Goal: Communication & Community: Answer question/provide support

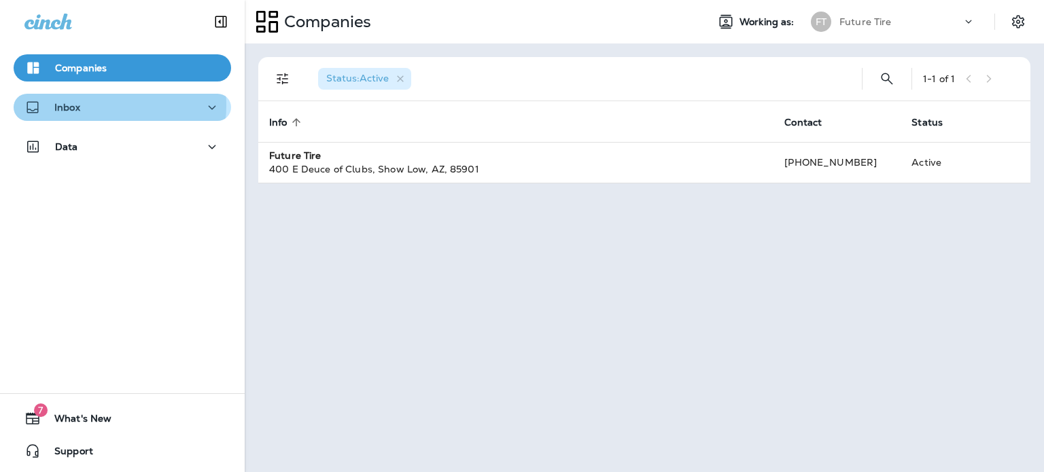
click at [84, 105] on div "Inbox" at bounding box center [122, 107] width 196 height 17
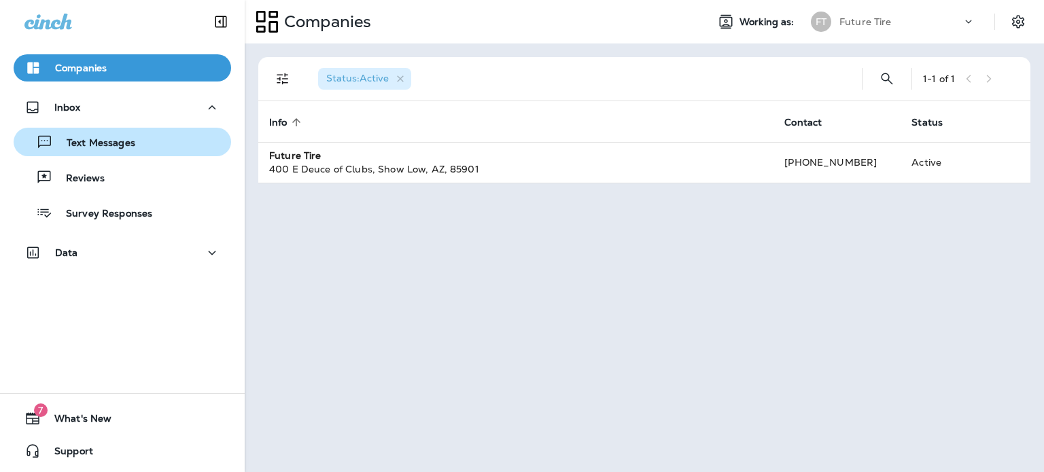
click at [100, 144] on p "Text Messages" at bounding box center [94, 143] width 82 height 13
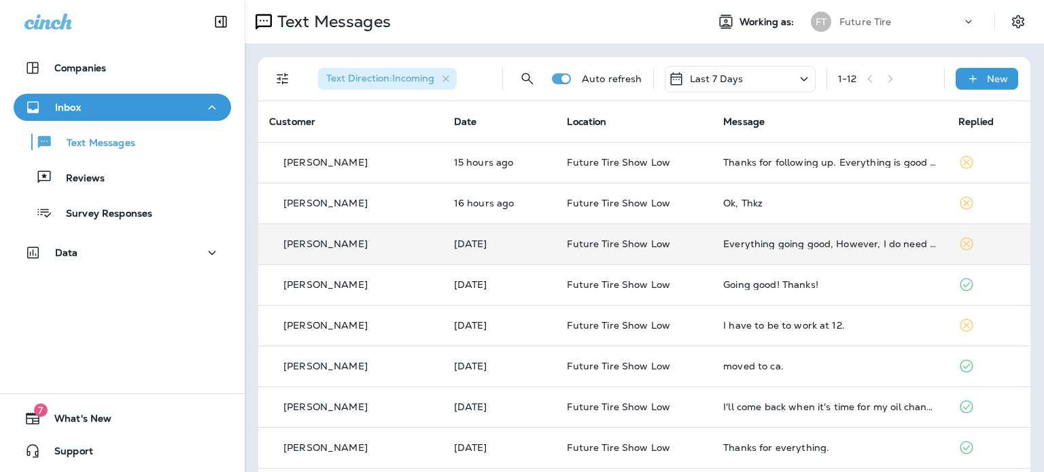
click at [331, 246] on p "[PERSON_NAME]" at bounding box center [325, 244] width 84 height 11
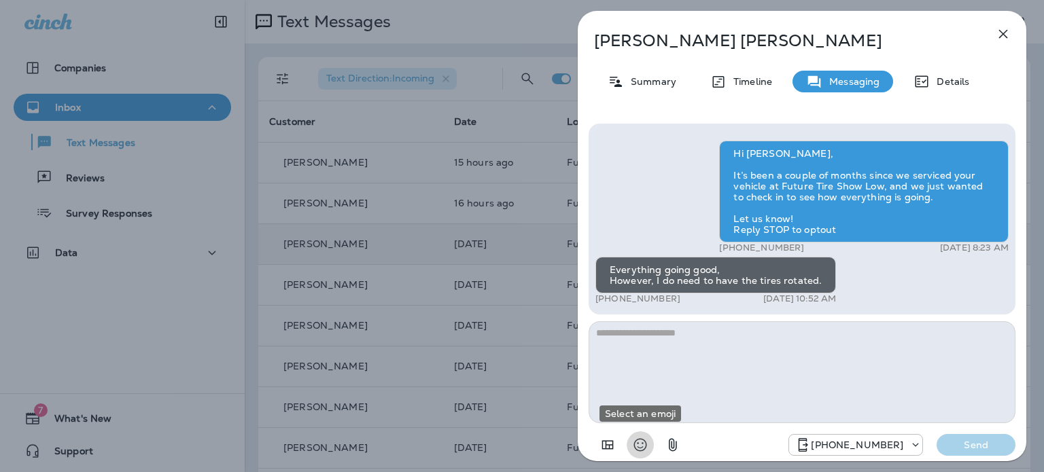
click at [628, 441] on button "Select an emoji" at bounding box center [640, 445] width 27 height 27
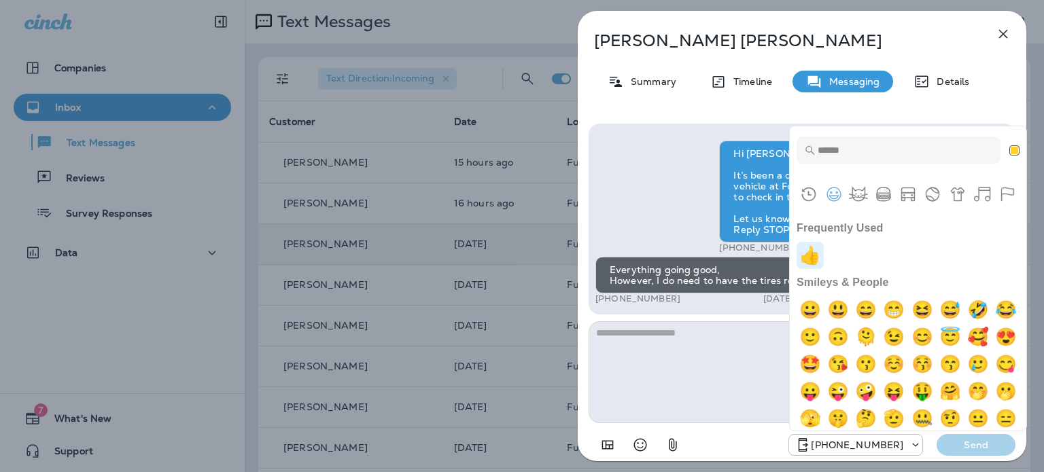
click at [813, 253] on img "+1" at bounding box center [810, 255] width 27 height 27
type textarea "**"
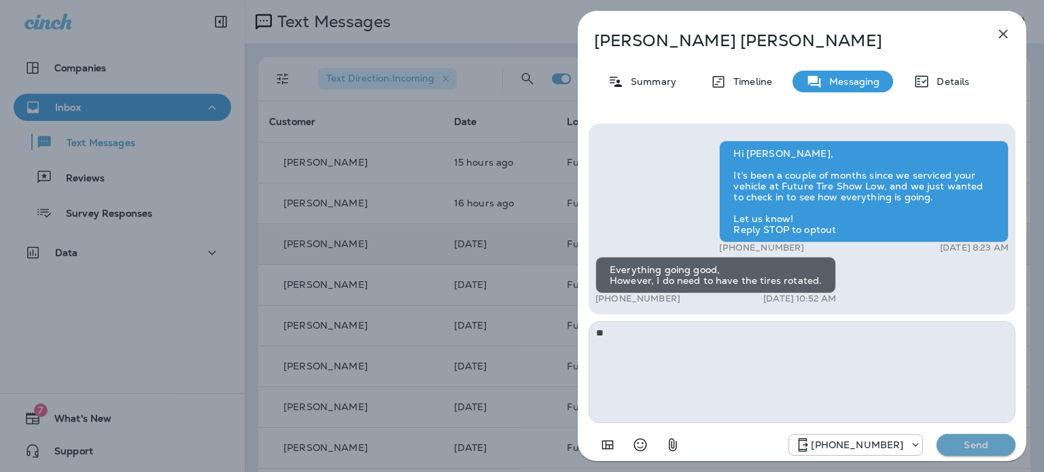
click at [976, 447] on p "Send" at bounding box center [976, 445] width 57 height 12
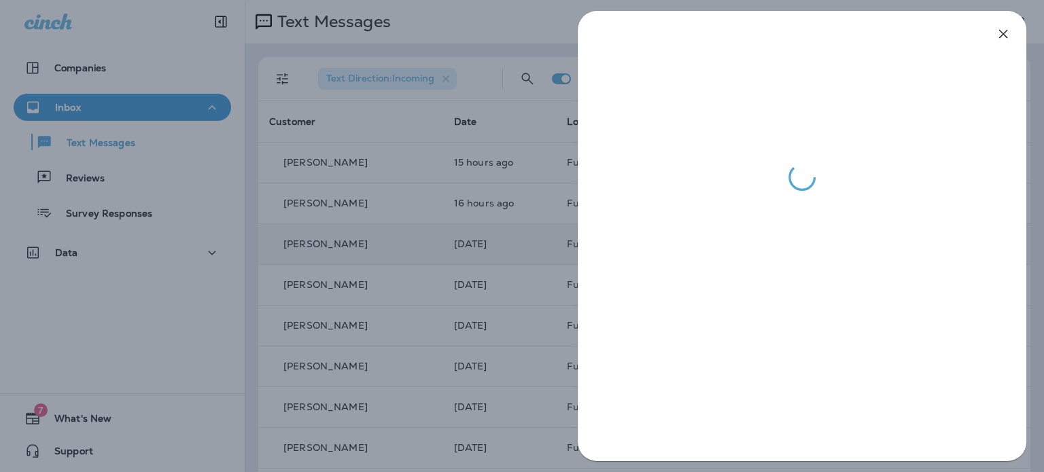
click at [291, 211] on div at bounding box center [522, 236] width 1044 height 472
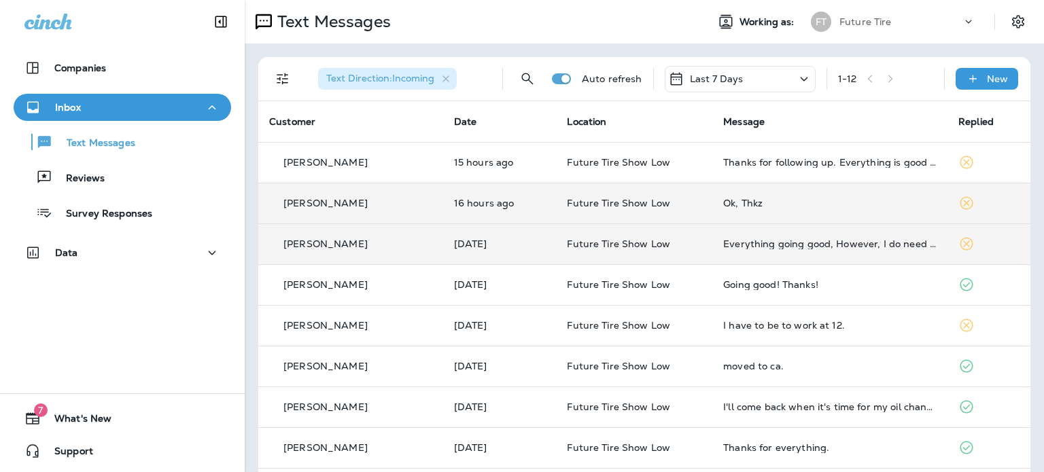
click at [326, 199] on p "[PERSON_NAME]" at bounding box center [325, 203] width 84 height 11
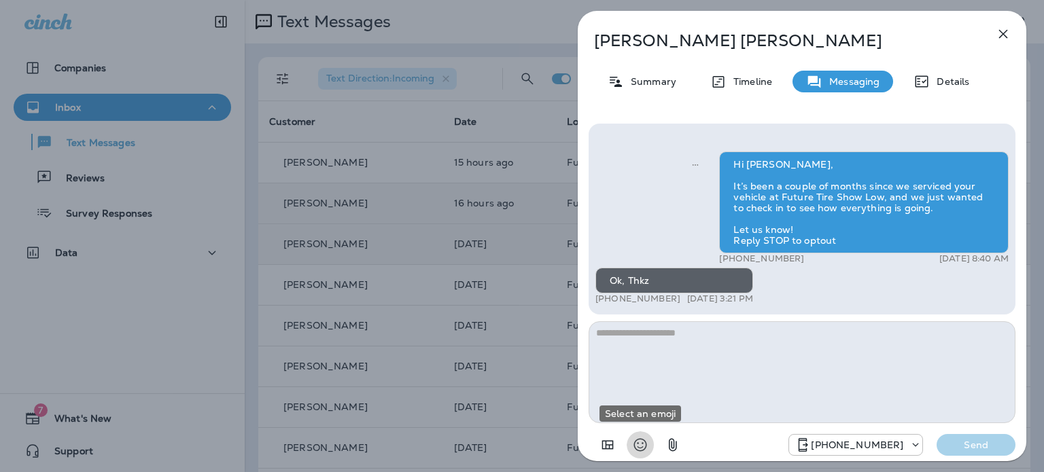
click at [640, 443] on icon "Select an emoji" at bounding box center [640, 445] width 16 height 16
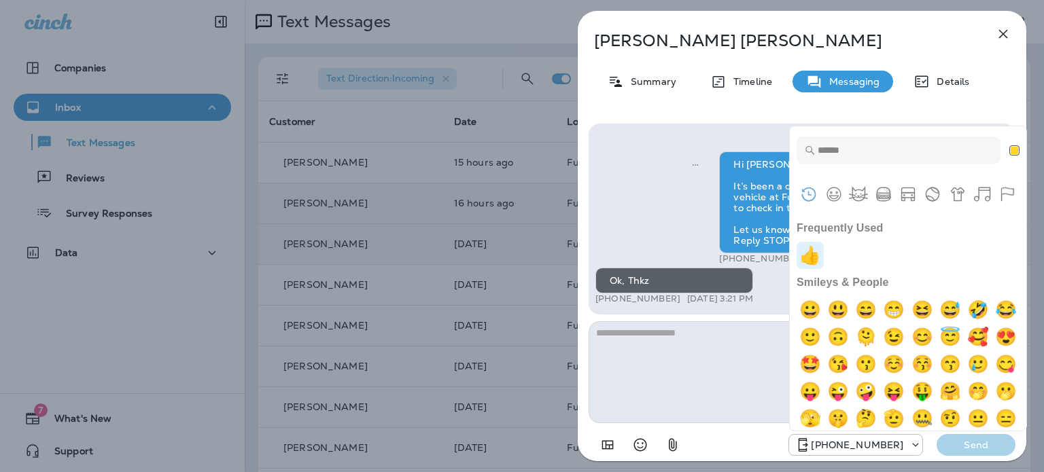
click at [810, 258] on img "+1" at bounding box center [810, 255] width 27 height 27
type textarea "**"
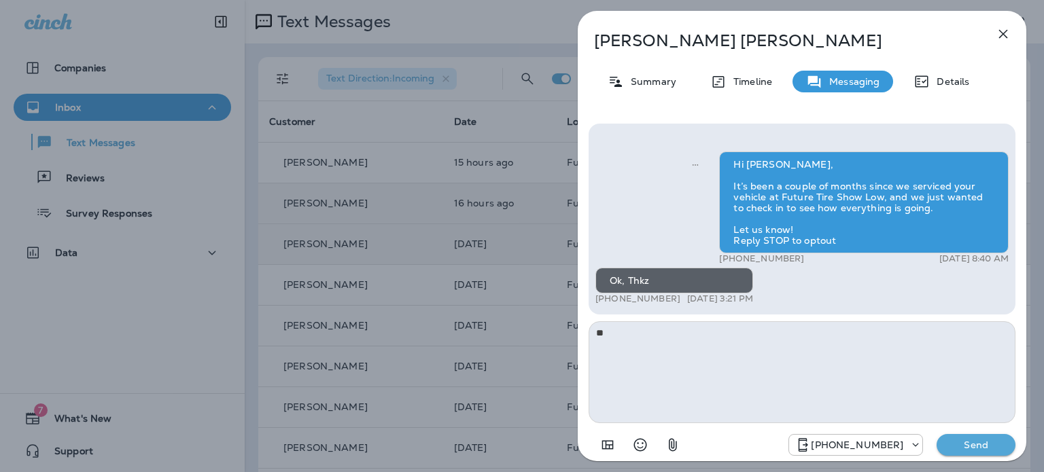
click at [971, 443] on p "Send" at bounding box center [976, 445] width 57 height 12
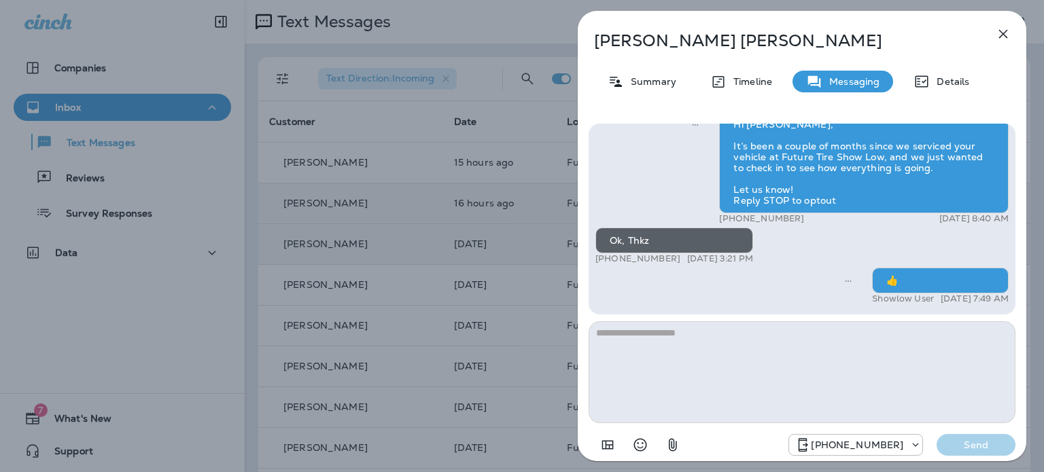
click at [326, 162] on div "[PERSON_NAME] Summary Timeline Messaging Details Hi [PERSON_NAME], It’s been a …" at bounding box center [522, 236] width 1044 height 472
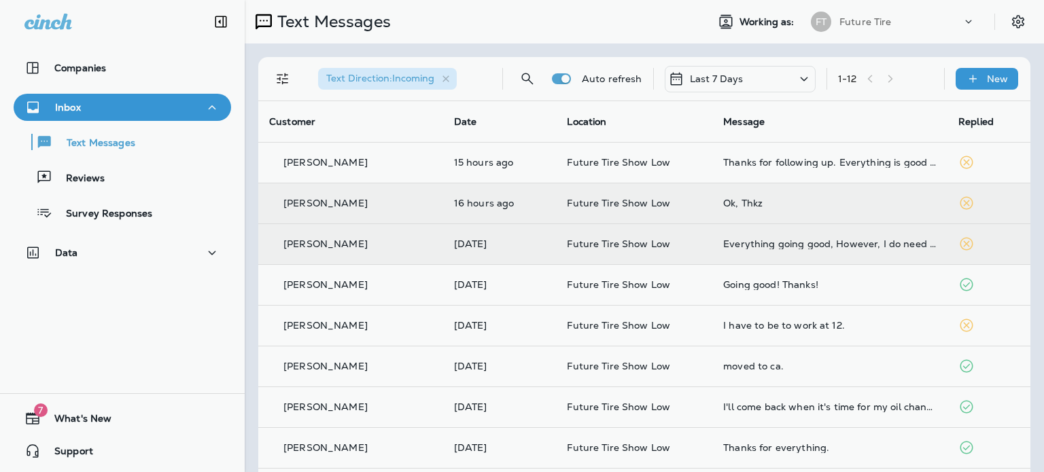
click at [326, 162] on div at bounding box center [593, 236] width 1044 height 472
click at [326, 162] on p "[PERSON_NAME]" at bounding box center [325, 162] width 84 height 11
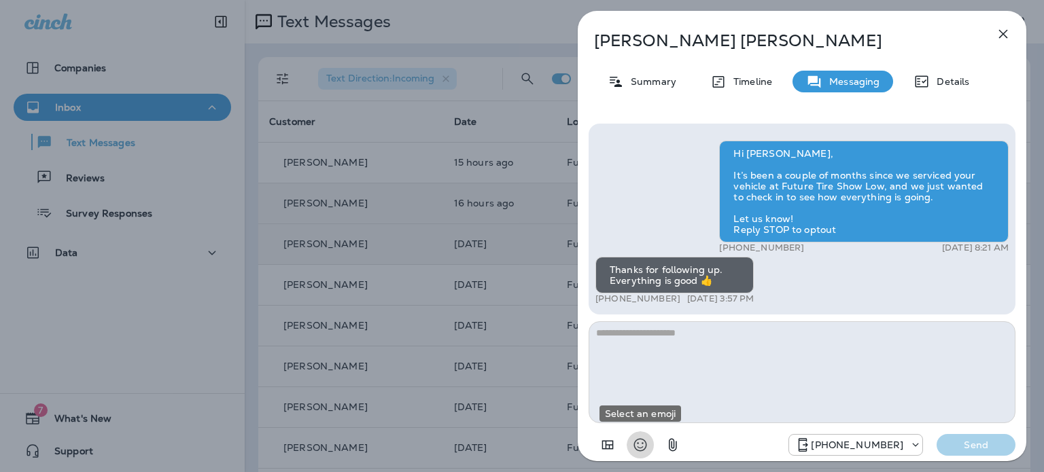
click at [638, 442] on icon "Select an emoji" at bounding box center [640, 445] width 16 height 16
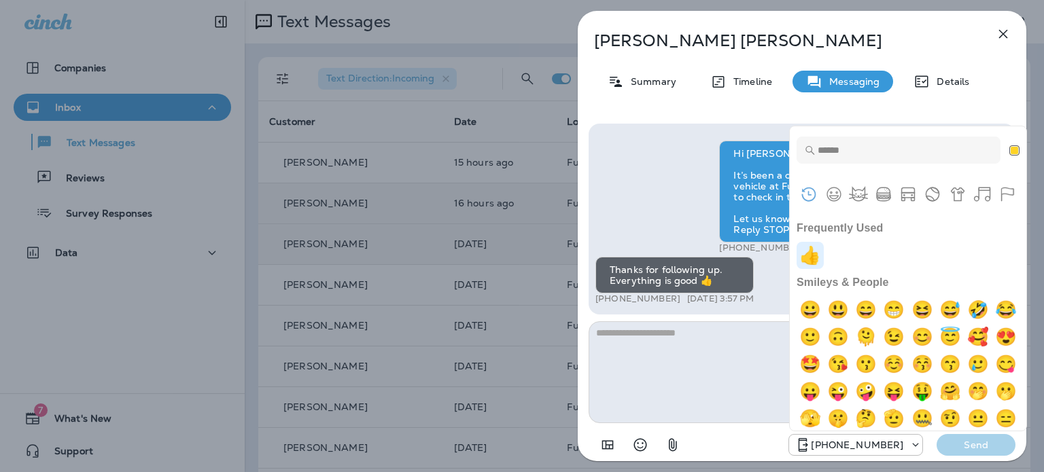
click at [818, 258] on img "+1" at bounding box center [810, 255] width 27 height 27
type textarea "**"
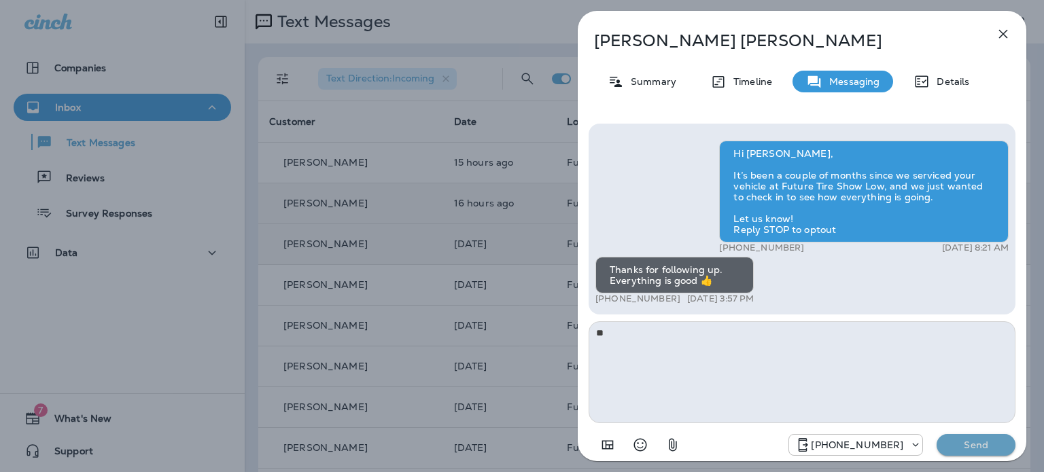
click at [976, 443] on p "Send" at bounding box center [976, 445] width 57 height 12
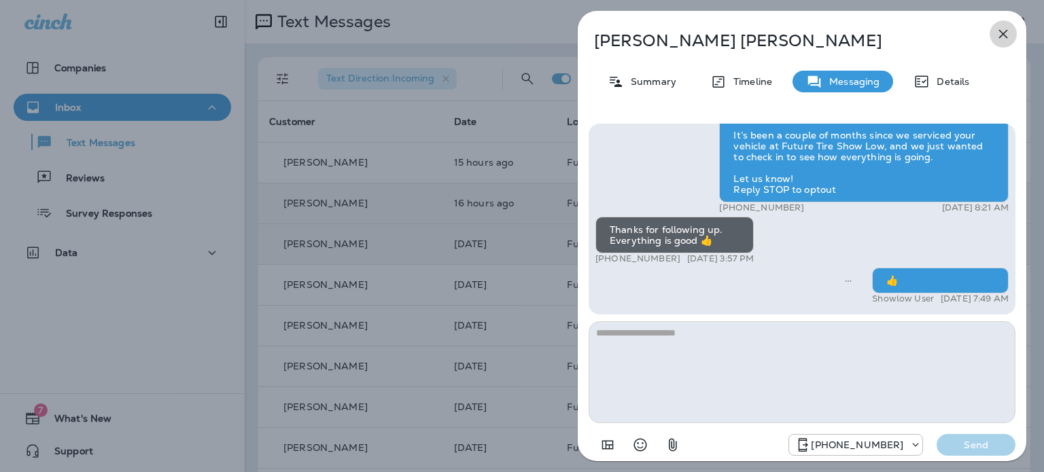
click at [1000, 35] on icon "button" at bounding box center [1003, 34] width 16 height 16
